Goal: Information Seeking & Learning: Learn about a topic

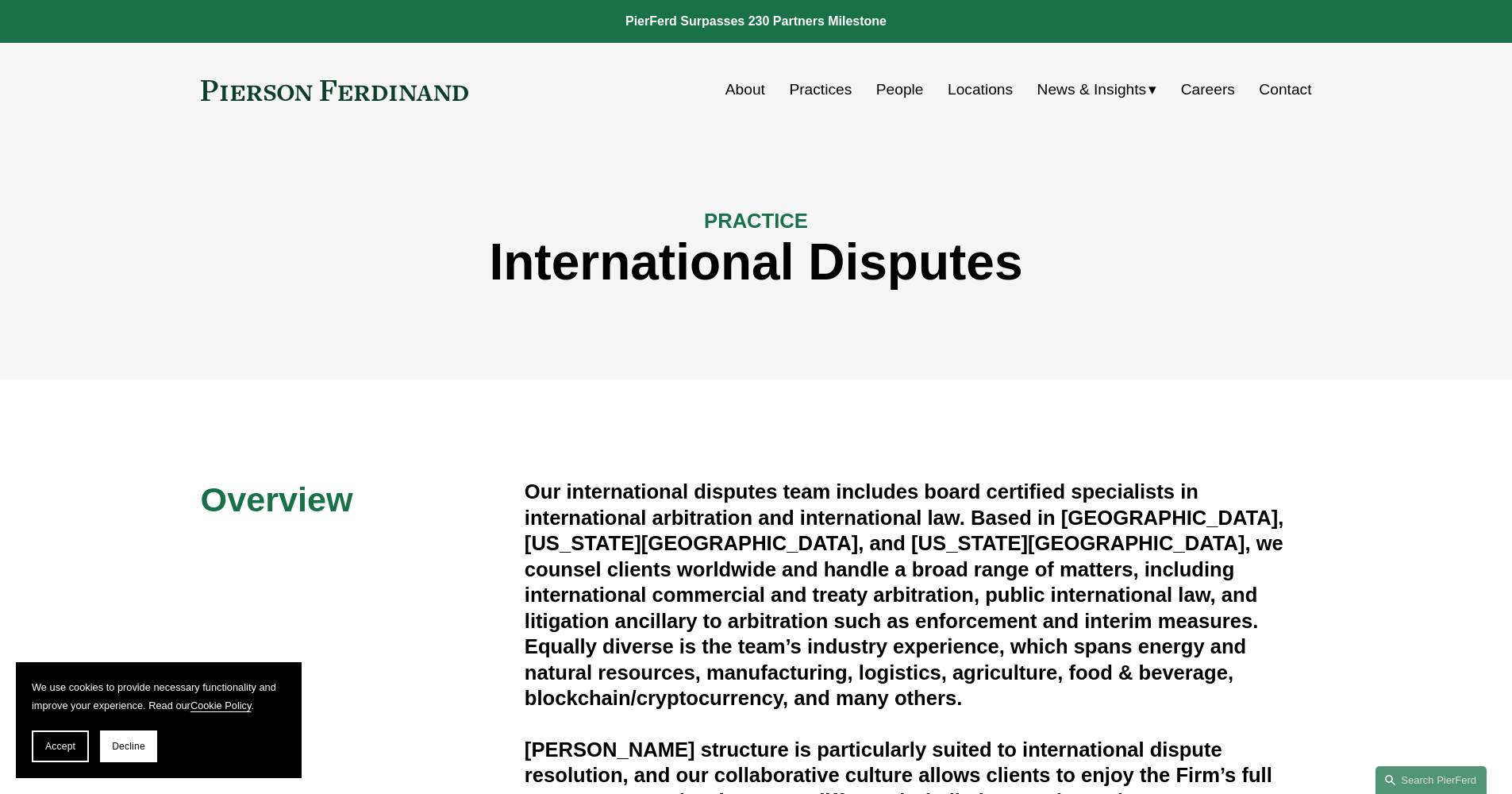
click at [1196, 97] on link "Careers" at bounding box center [1208, 90] width 54 height 31
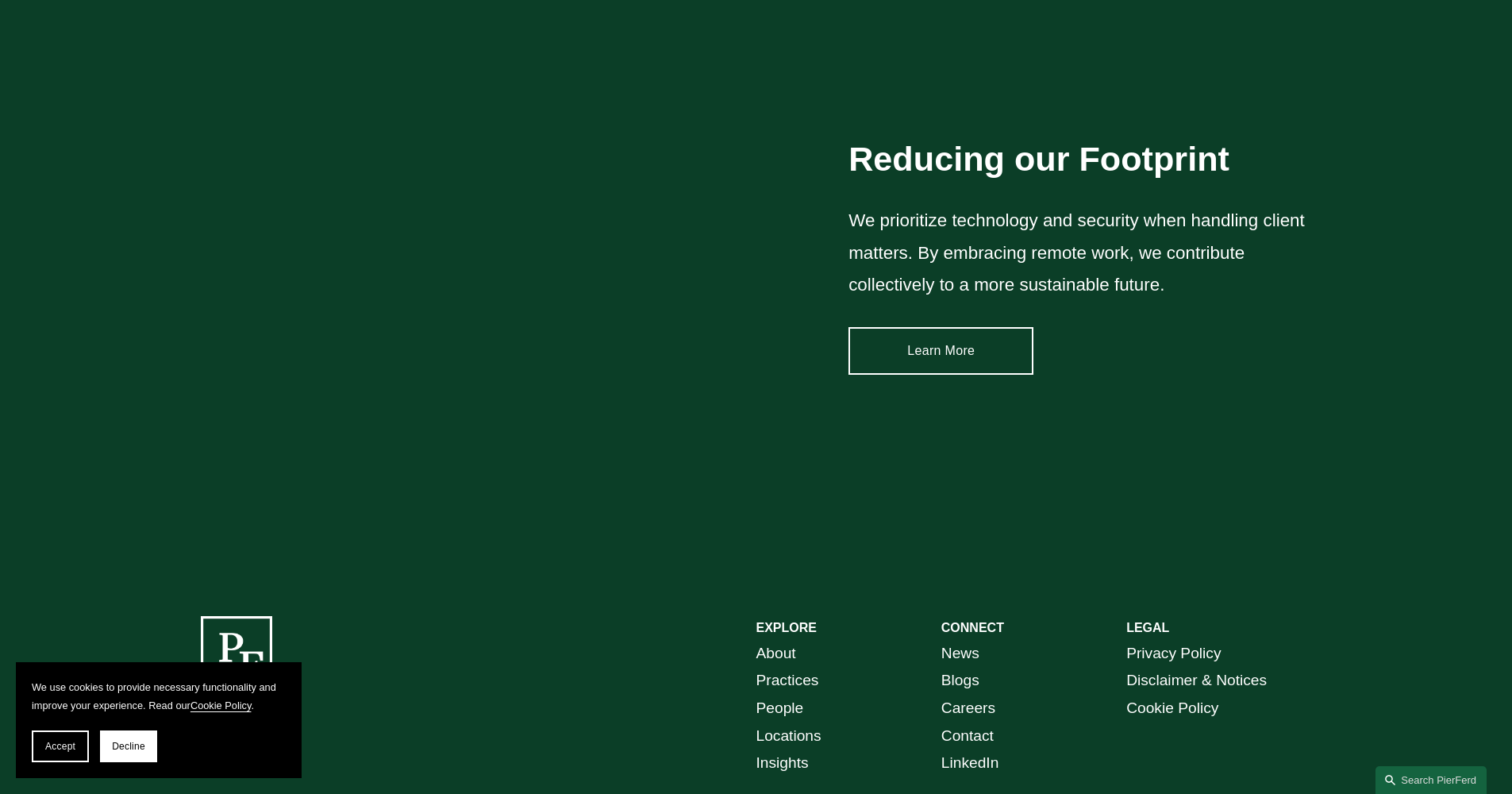
scroll to position [2396, 0]
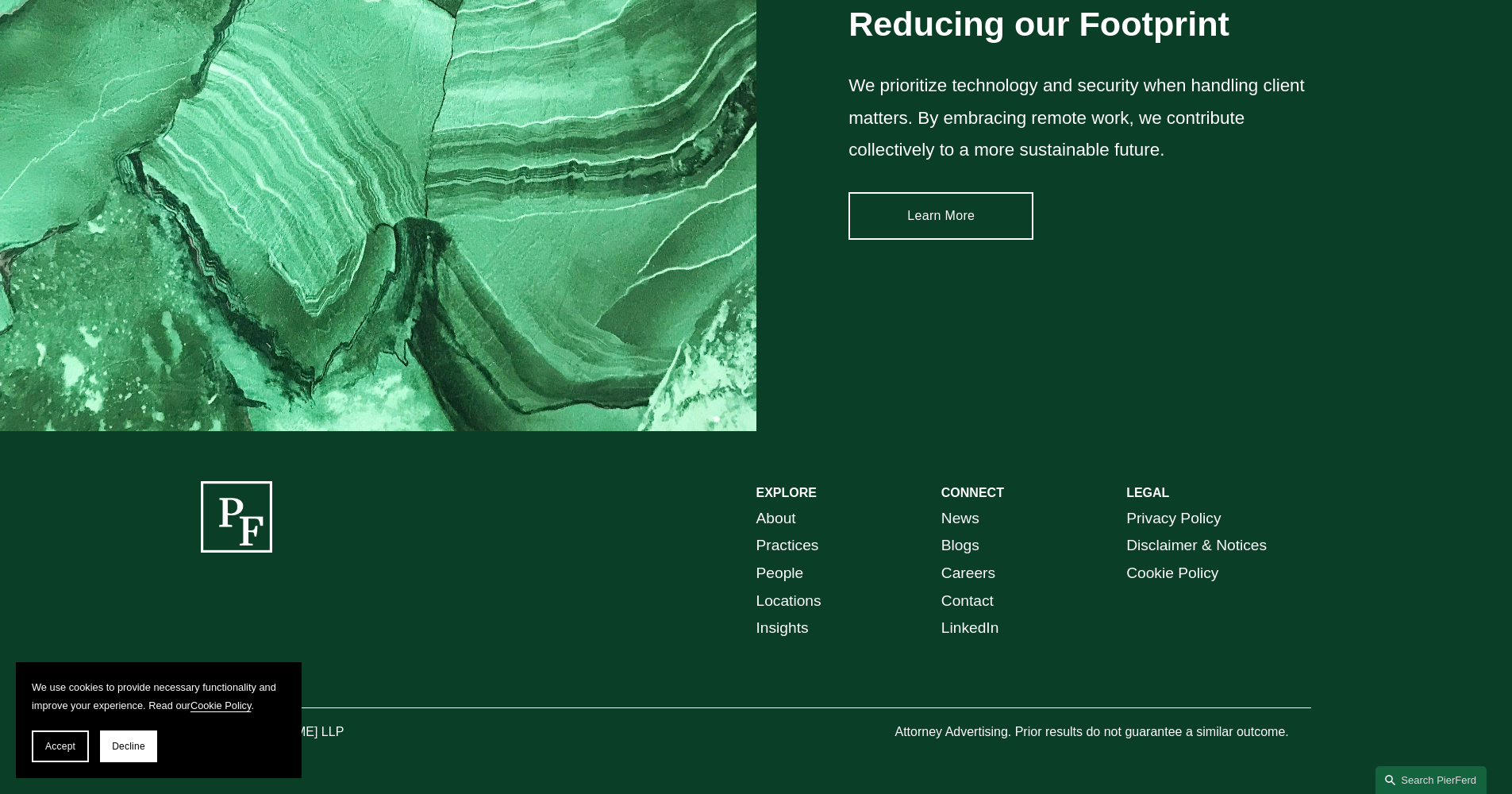
click at [780, 600] on link "Locations" at bounding box center [789, 602] width 65 height 28
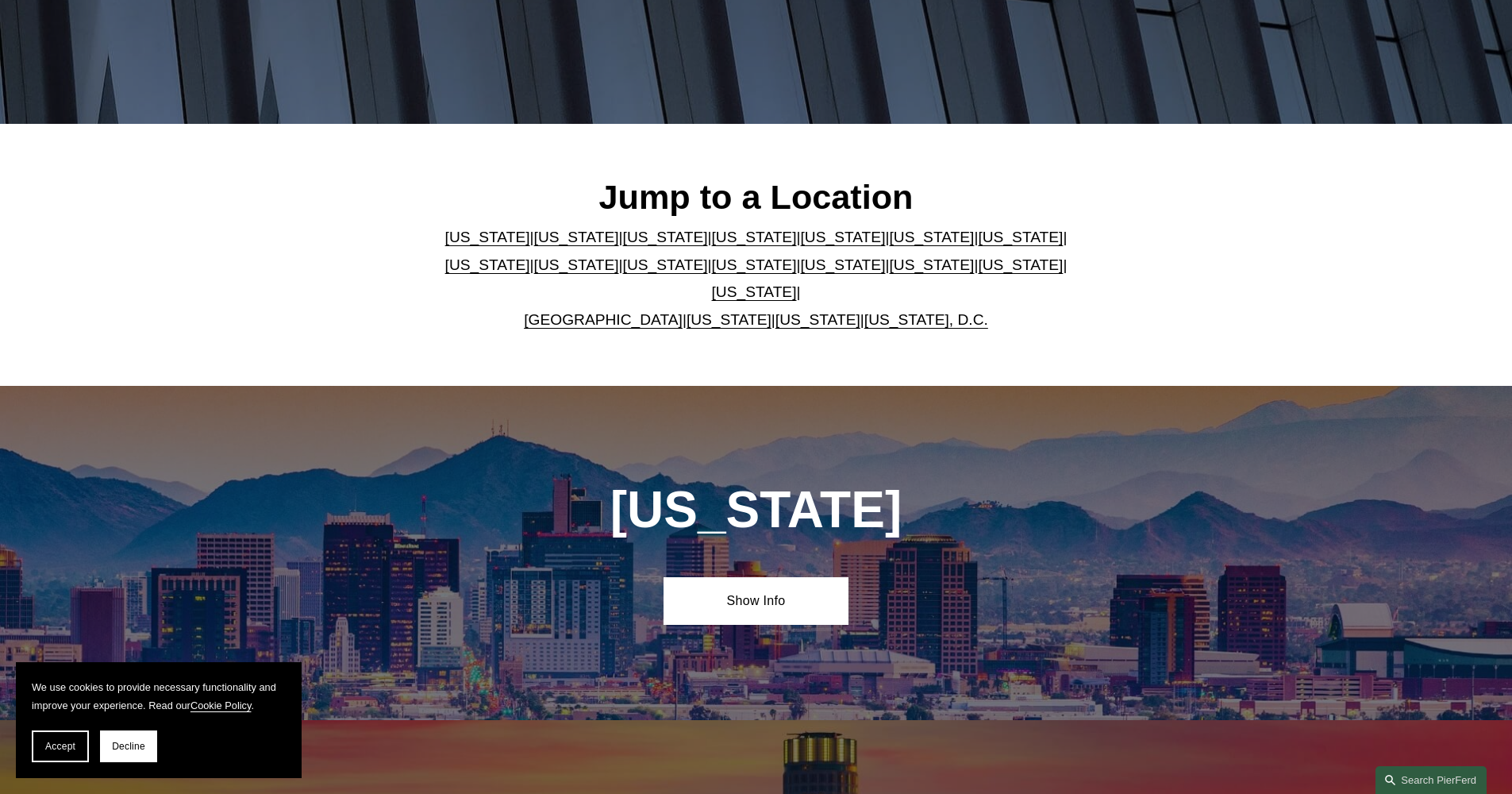
click at [539, 245] on link "[US_STATE]" at bounding box center [577, 237] width 85 height 17
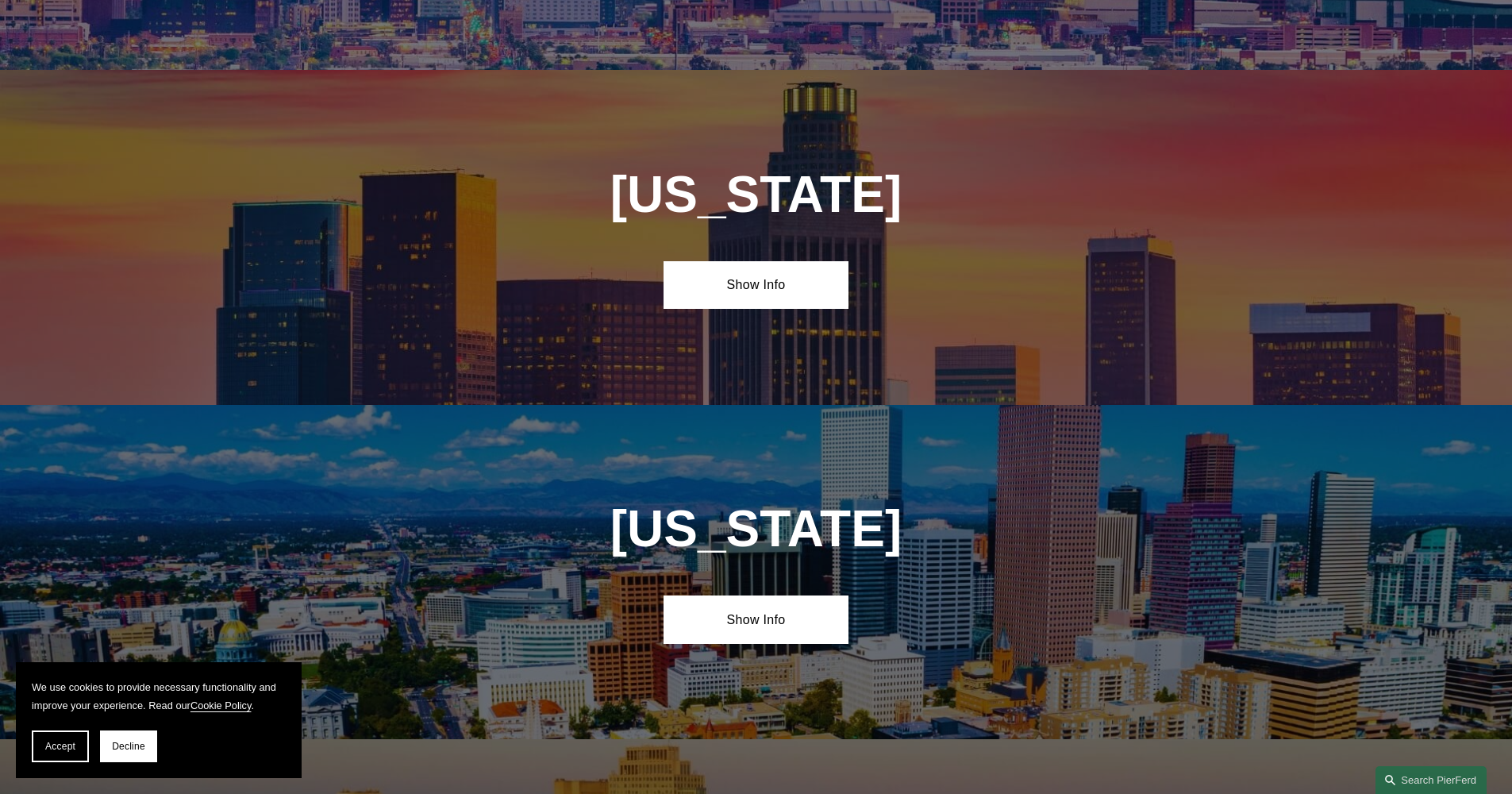
scroll to position [1072, 0]
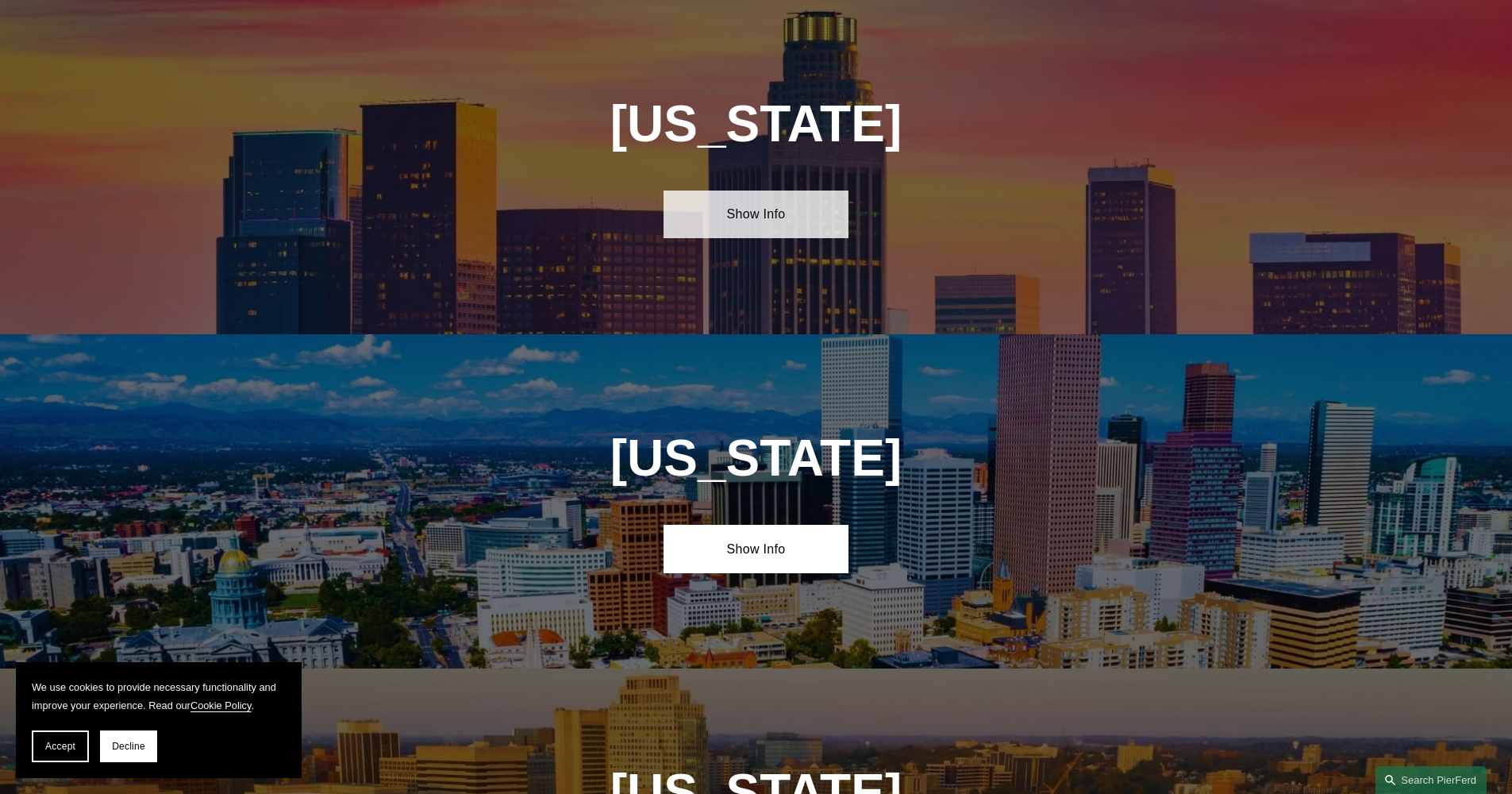
click at [746, 207] on link "Show Info" at bounding box center [756, 214] width 185 height 48
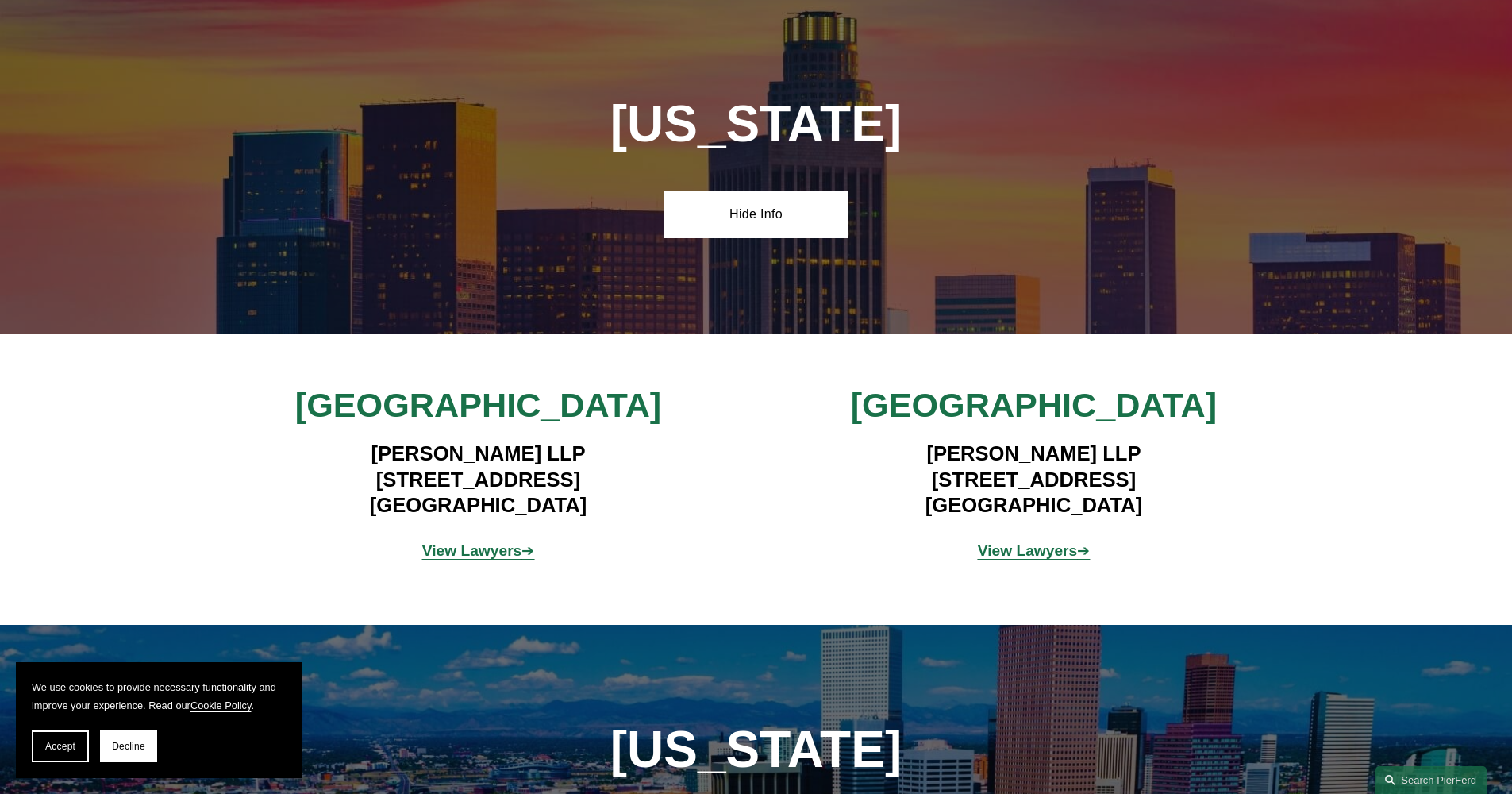
click at [1053, 550] on strong "View Lawyers" at bounding box center [1028, 551] width 100 height 17
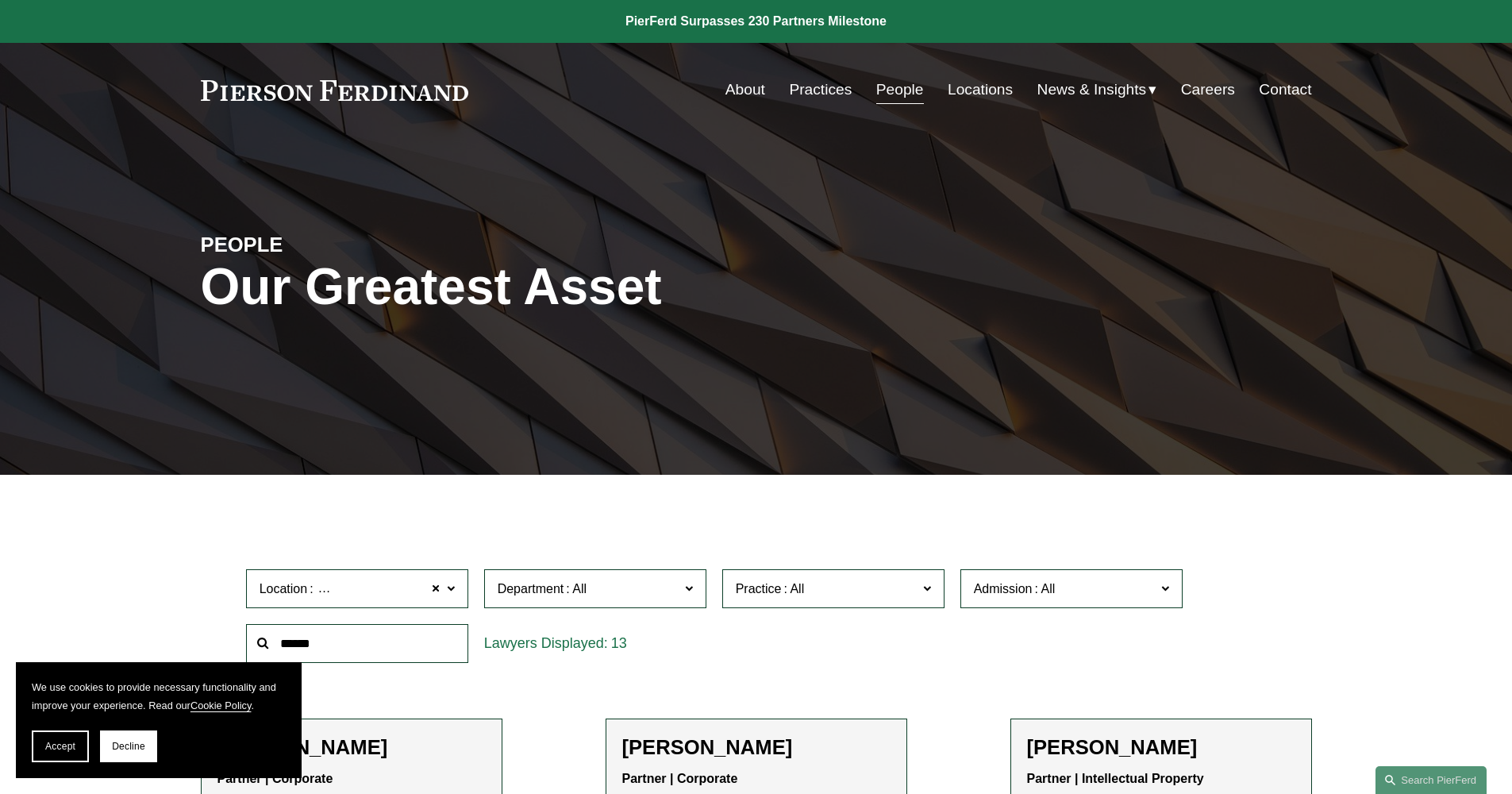
scroll to position [326, 0]
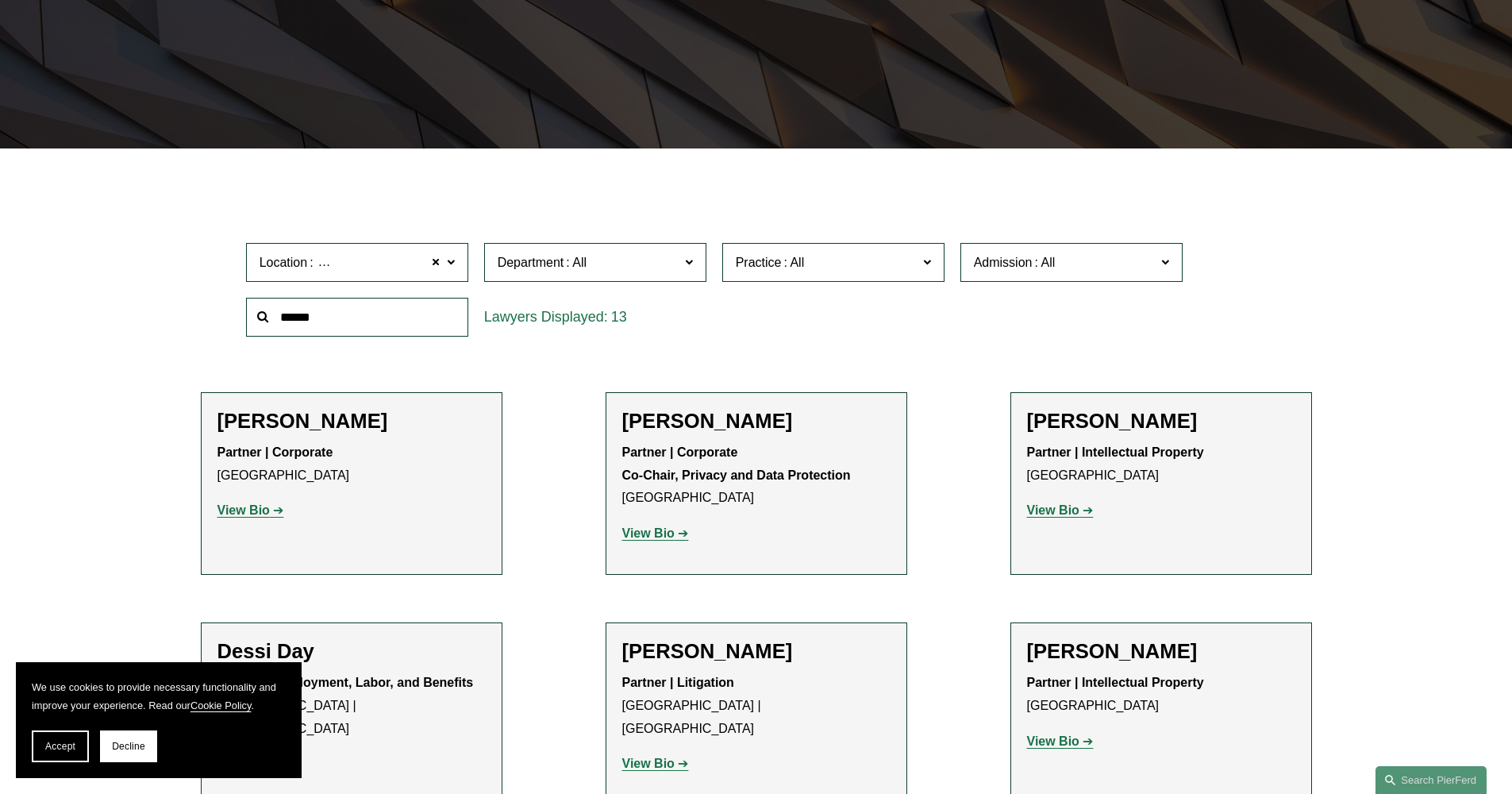
click at [379, 267] on span "Location Palo Alto" at bounding box center [350, 262] width 182 height 21
click at [0, 0] on link "[GEOGRAPHIC_DATA]" at bounding box center [0, 0] width 0 height 0
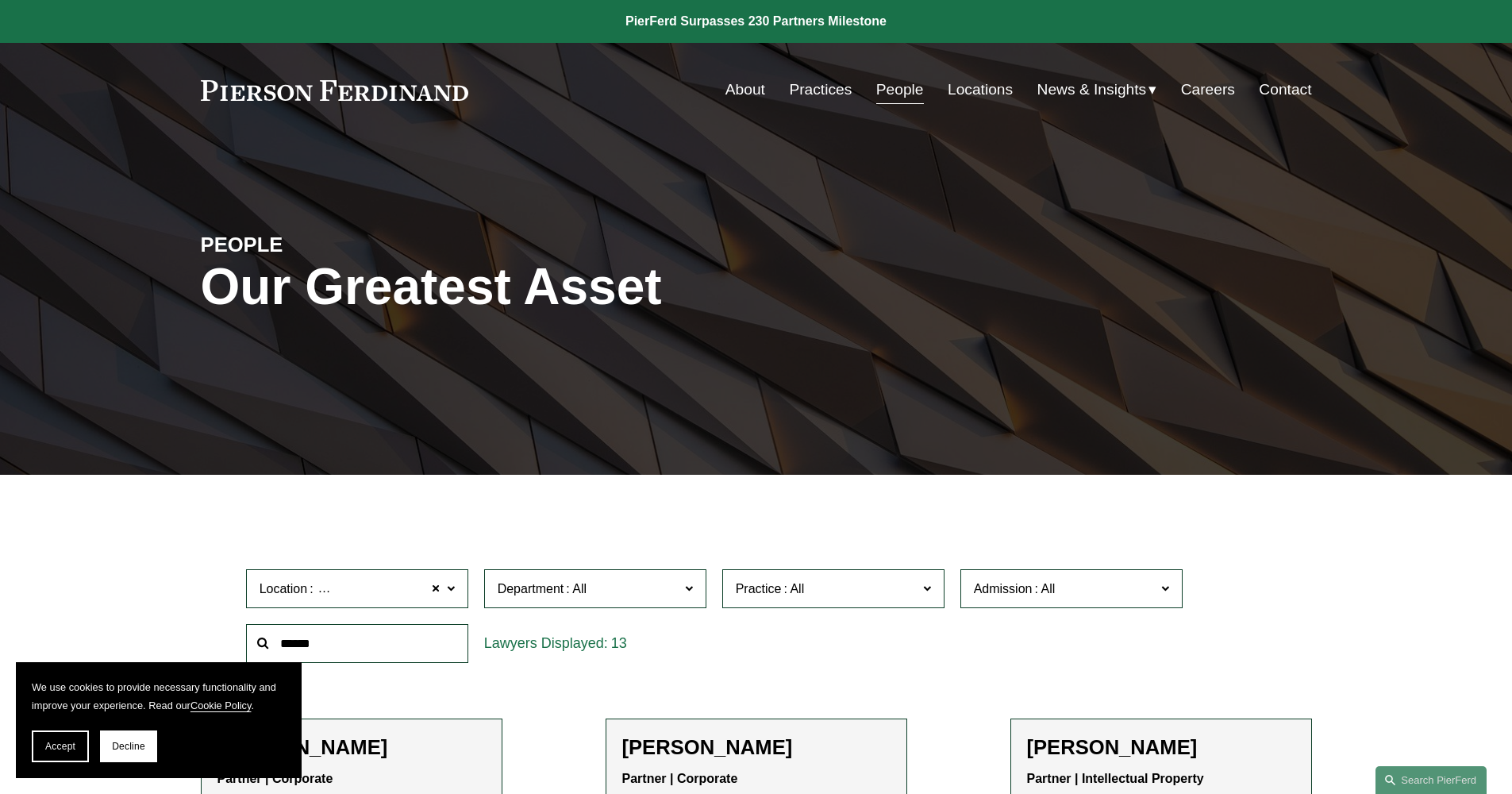
click at [1202, 81] on link "Careers" at bounding box center [1208, 90] width 54 height 31
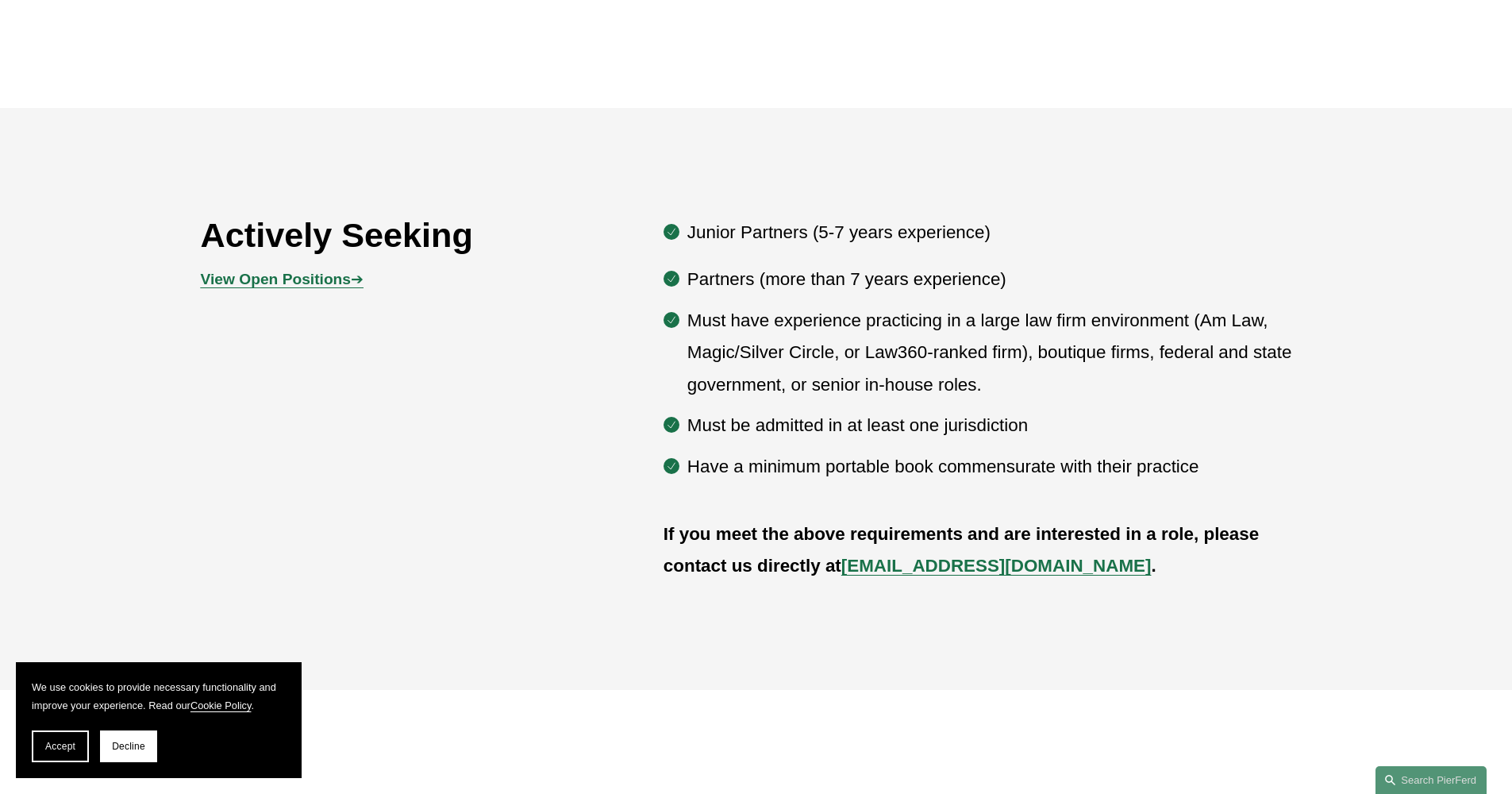
scroll to position [901, 0]
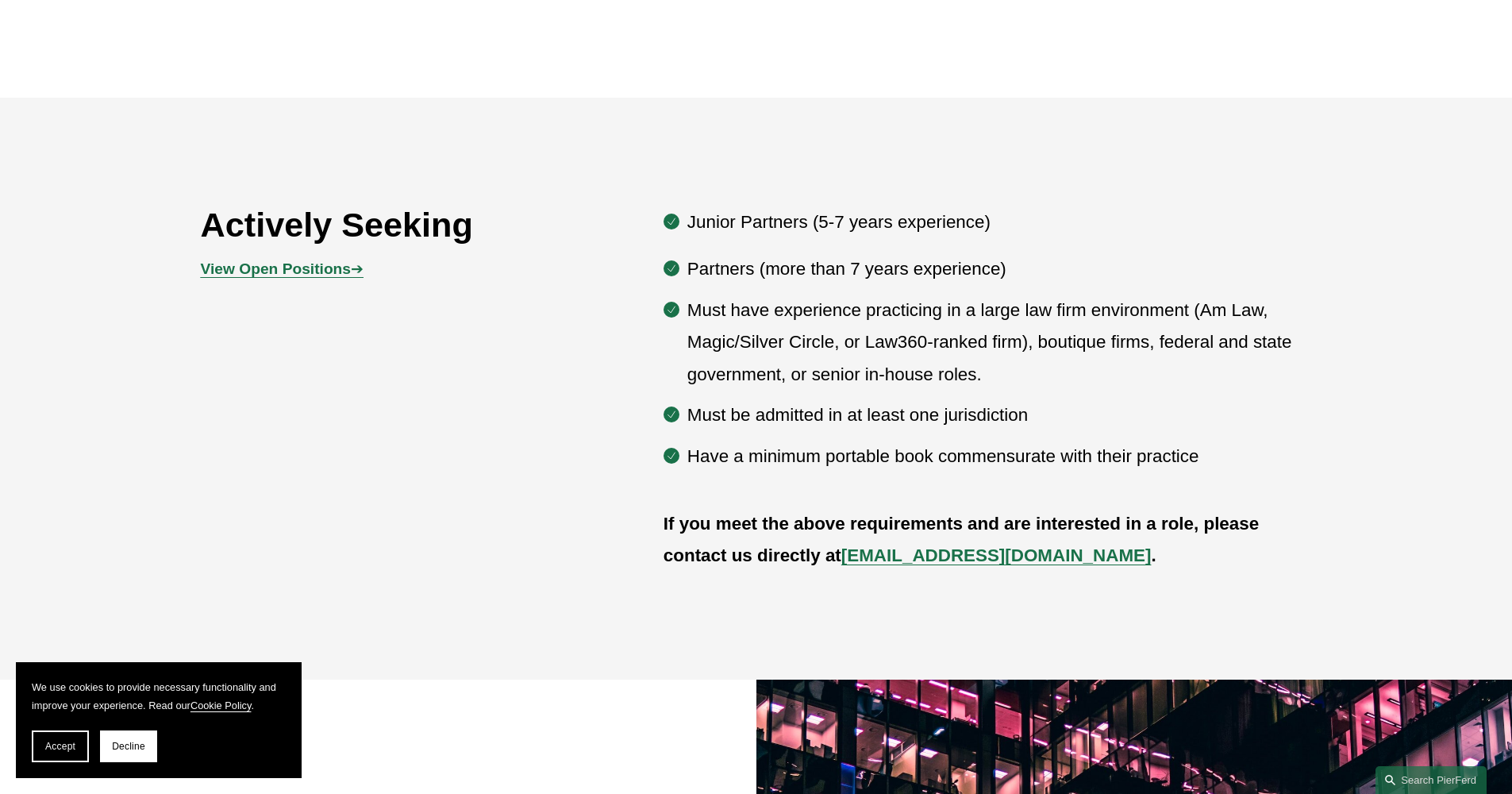
click at [263, 270] on strong "View Open Positions" at bounding box center [275, 269] width 150 height 17
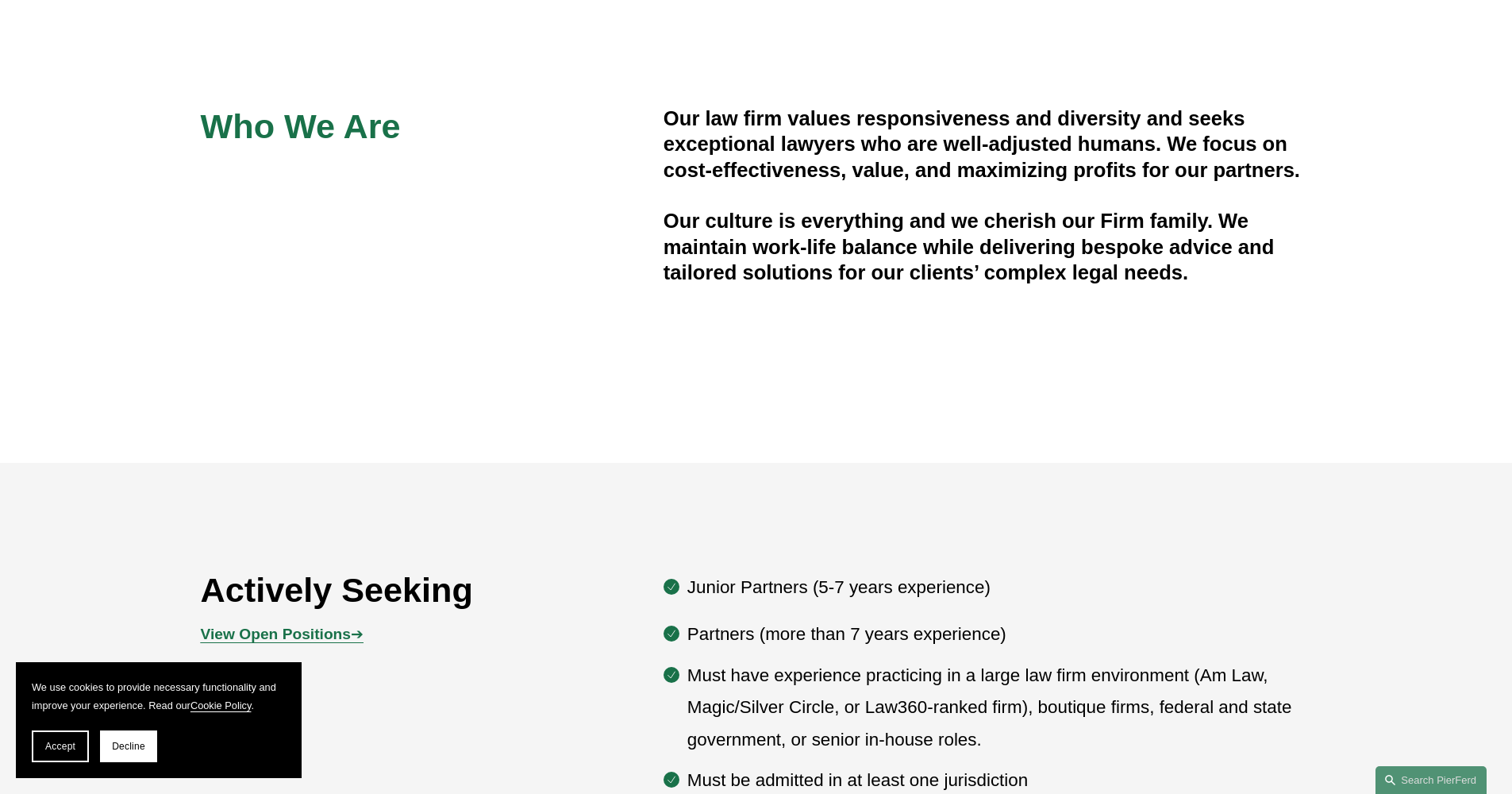
scroll to position [0, 0]
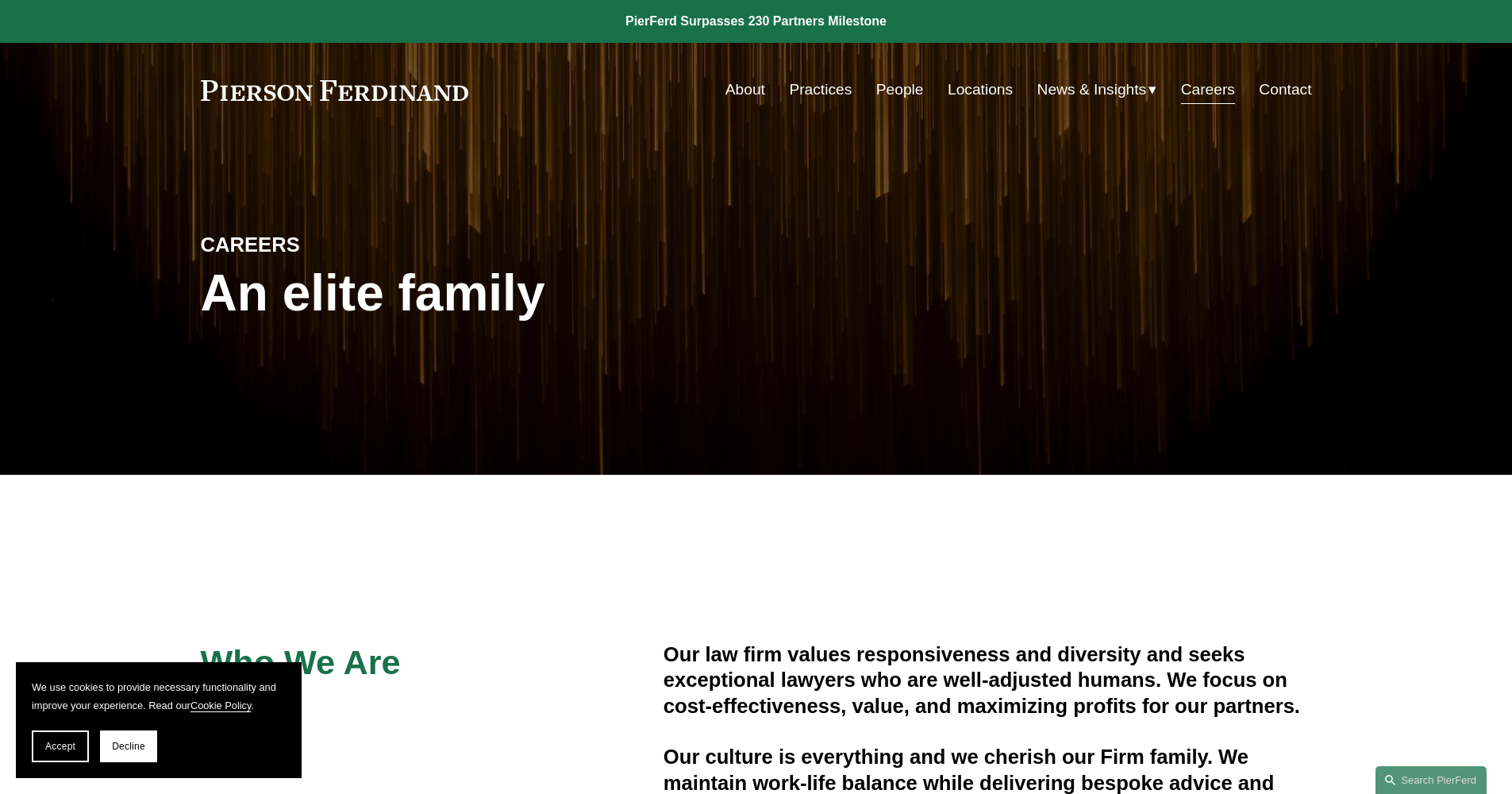
click at [756, 99] on link "About" at bounding box center [745, 90] width 40 height 31
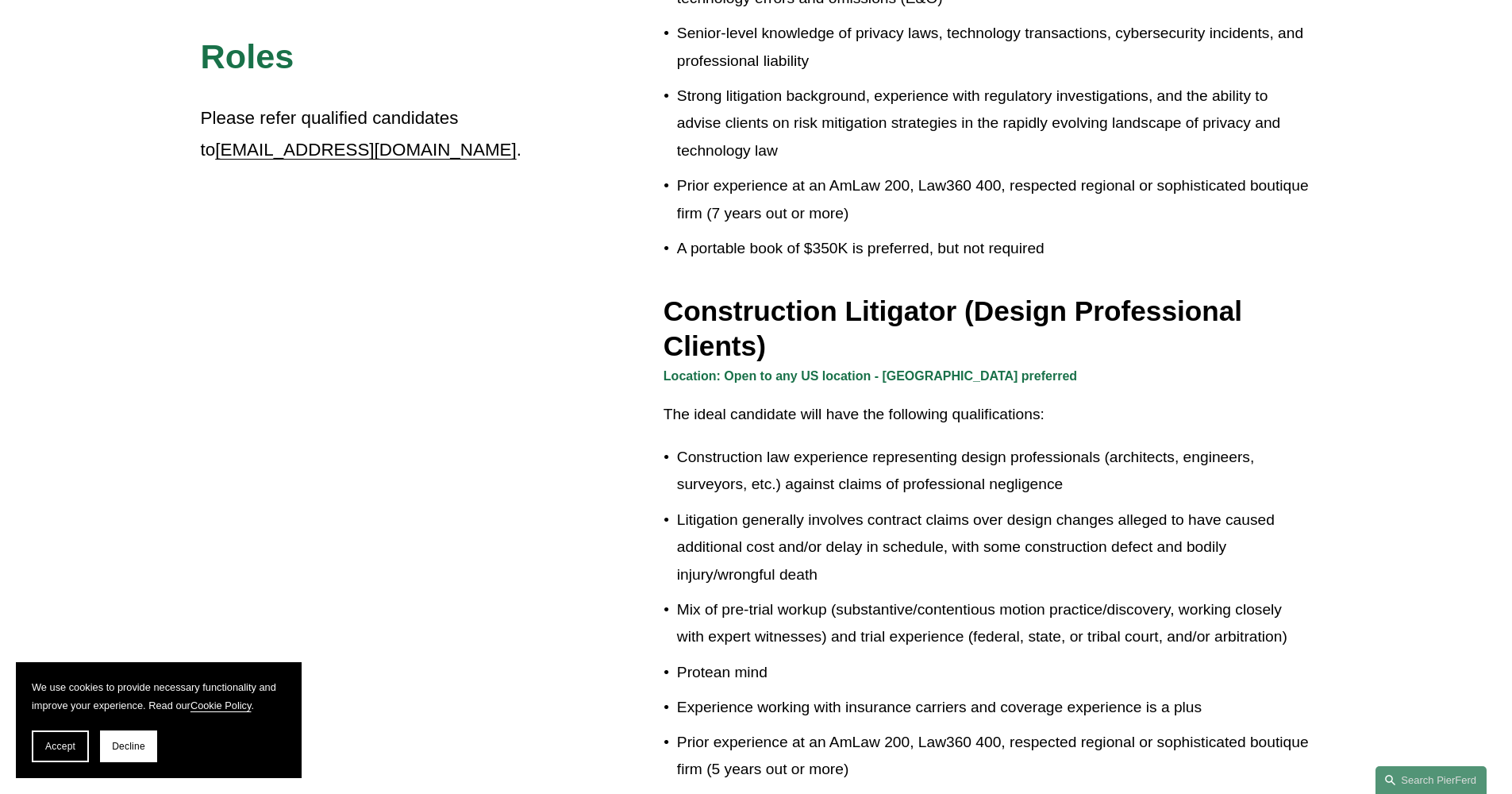
scroll to position [896, 0]
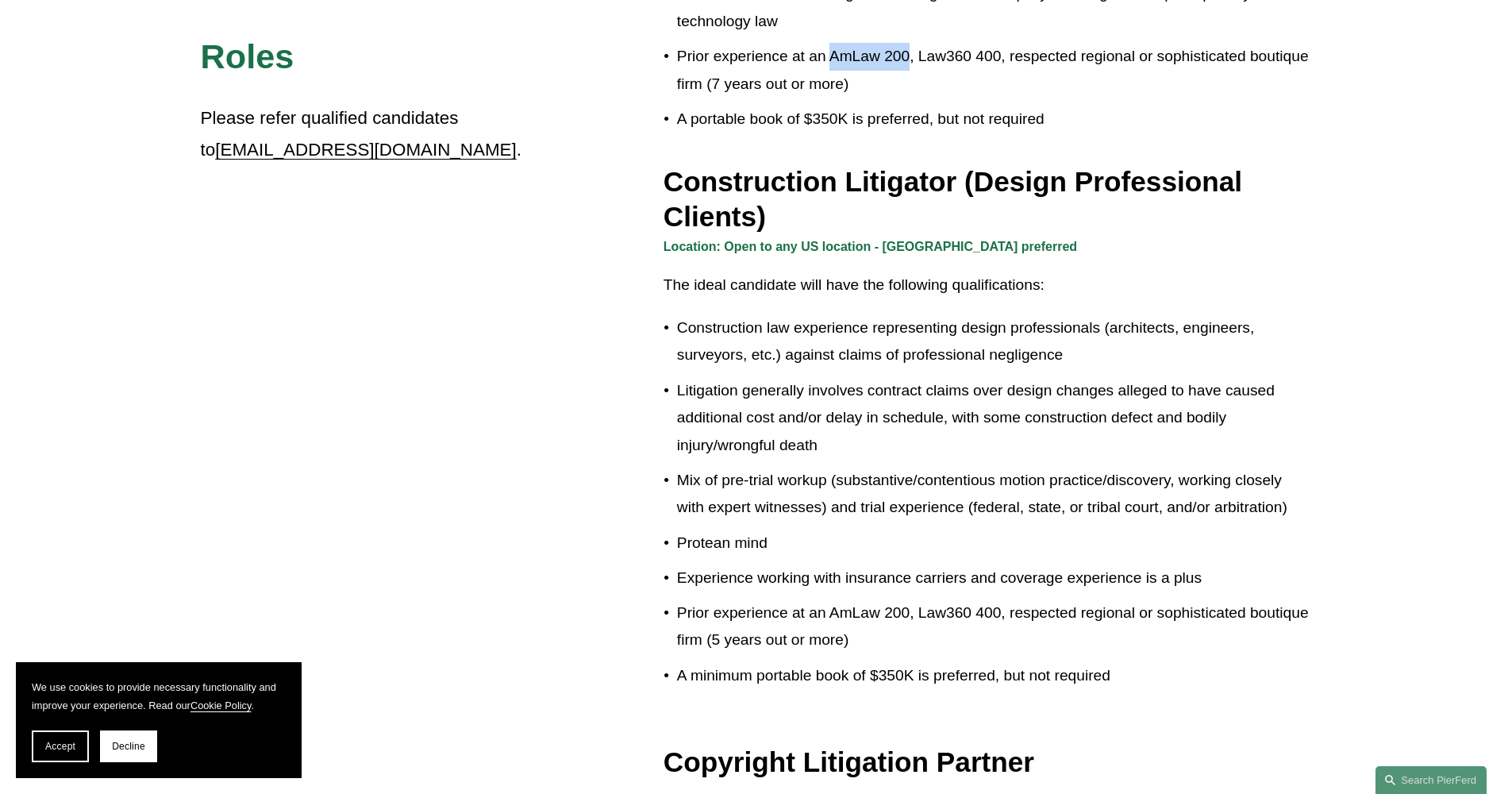
drag, startPoint x: 829, startPoint y: 27, endPoint x: 908, endPoint y: 24, distance: 79.1
click at [908, 43] on p "Prior experience at an AmLaw 200, Law360 400, respected regional or sophisticat…" at bounding box center [994, 69] width 635 height 55
click at [891, 43] on p "Prior experience at an AmLaw 200, Law360 400, respected regional or sophisticat…" at bounding box center [994, 69] width 635 height 55
drag, startPoint x: 831, startPoint y: 29, endPoint x: 1002, endPoint y: 28, distance: 171.0
click at [1002, 43] on p "Prior experience at an AmLaw 200, Law360 400, respected regional or sophisticat…" at bounding box center [994, 69] width 635 height 55
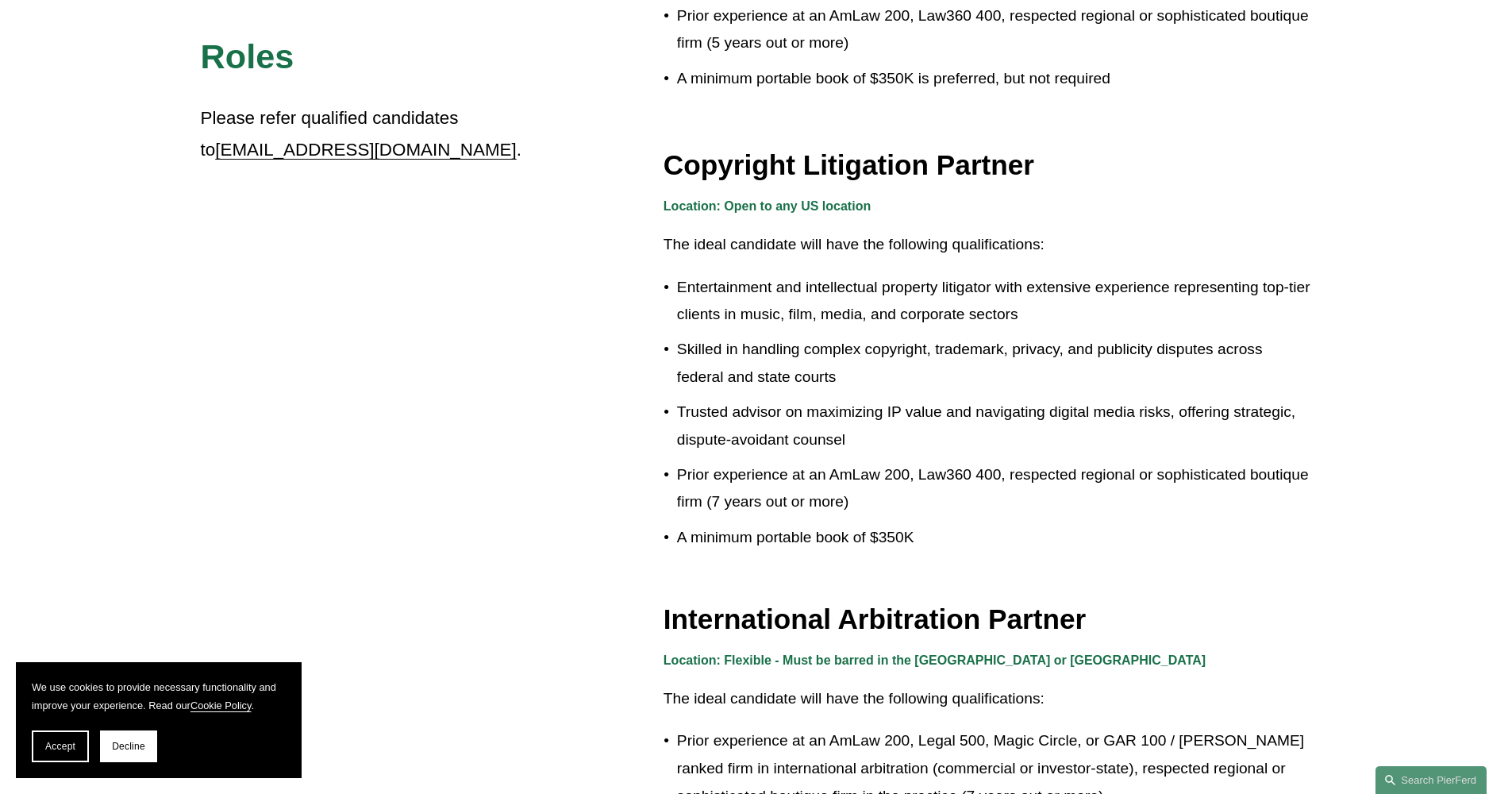
scroll to position [155, 0]
